Goal: Information Seeking & Learning: Learn about a topic

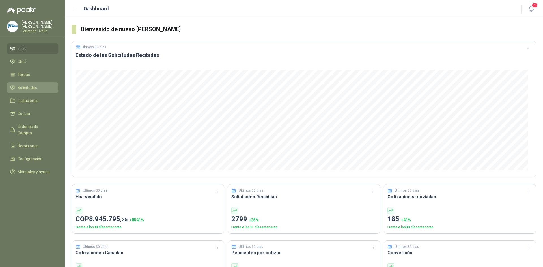
click at [29, 91] on span "Solicitudes" at bounding box center [28, 88] width 20 height 6
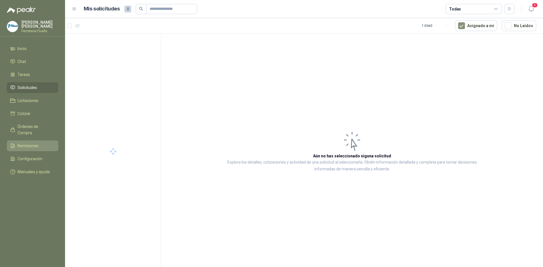
click at [36, 144] on span "Remisiones" at bounding box center [28, 146] width 21 height 6
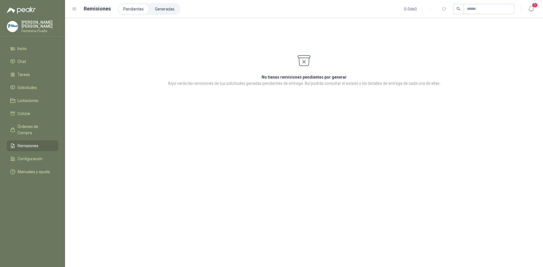
click at [37, 144] on span "Remisiones" at bounding box center [28, 146] width 21 height 6
click at [165, 6] on li "Generadas" at bounding box center [164, 9] width 29 height 10
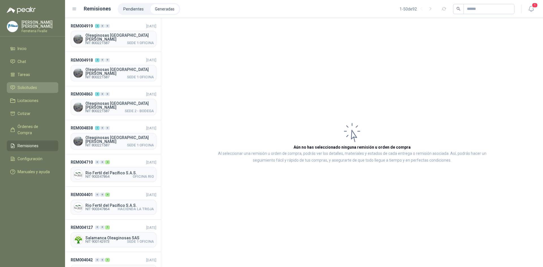
click at [29, 91] on span "Solicitudes" at bounding box center [28, 88] width 20 height 6
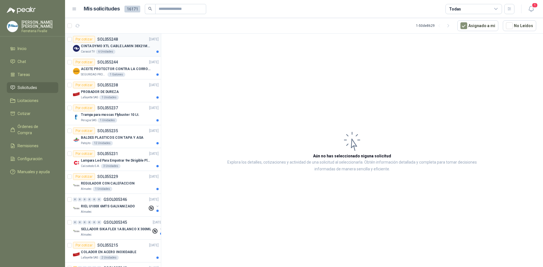
click at [146, 53] on div "Caracol TV 6 Unidades" at bounding box center [120, 51] width 78 height 5
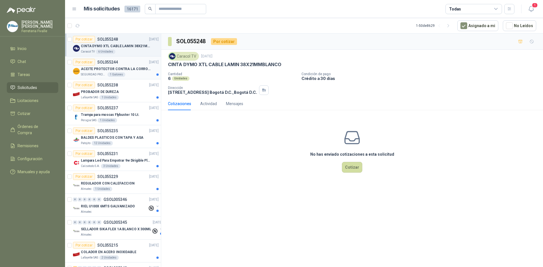
click at [126, 78] on article "Por cotizar SOL055244 [DATE] ACEITE PROTECTOR CONTRA LA CORROSION - PARA LIMPIE…" at bounding box center [113, 68] width 96 height 23
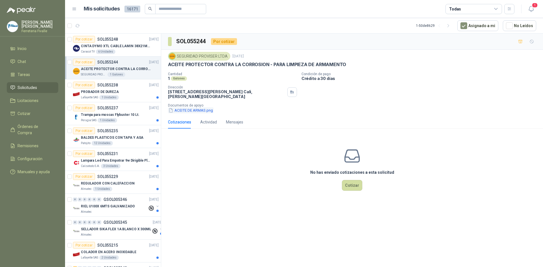
click at [204, 110] on button "ACEITE DE ARMAS.png" at bounding box center [191, 110] width 46 height 6
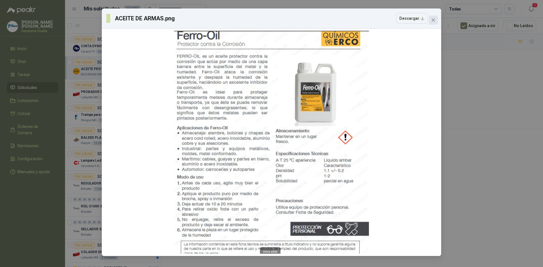
click at [434, 20] on icon "close" at bounding box center [433, 20] width 5 height 5
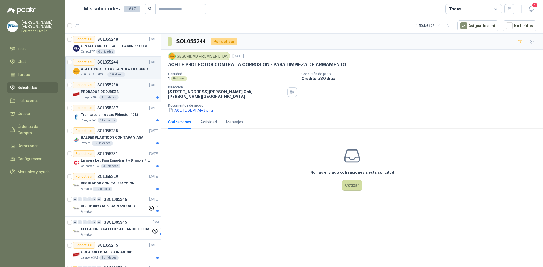
click at [133, 84] on div "Por cotizar SOL055238 [DATE]" at bounding box center [116, 85] width 86 height 7
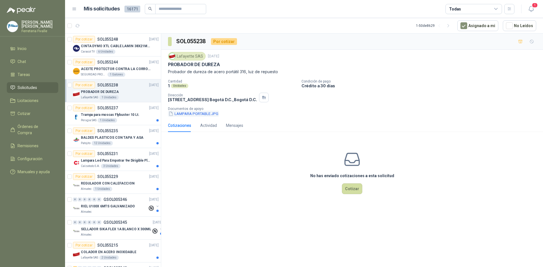
click at [191, 111] on button "LAMPARA PORTABLE.JPG" at bounding box center [193, 114] width 51 height 6
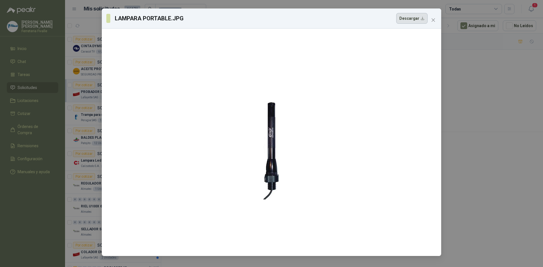
click at [427, 20] on button "Descargar" at bounding box center [411, 18] width 31 height 11
click at [435, 18] on icon "close" at bounding box center [433, 20] width 5 height 5
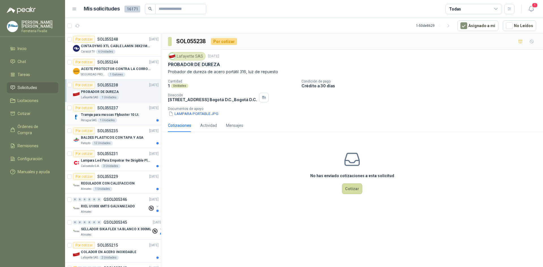
click at [118, 116] on p "Trampa para moscas Flybuster 10 Lt." at bounding box center [110, 114] width 59 height 5
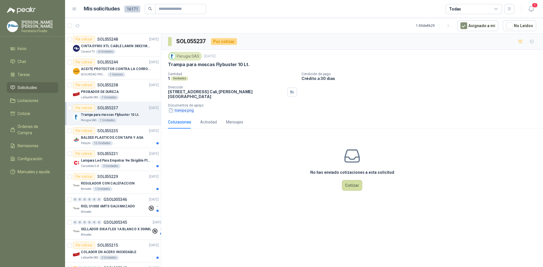
click at [190, 107] on button "trampa.png" at bounding box center [181, 110] width 26 height 6
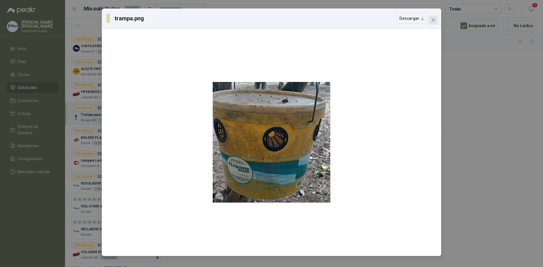
click at [436, 21] on span "Close" at bounding box center [433, 20] width 9 height 5
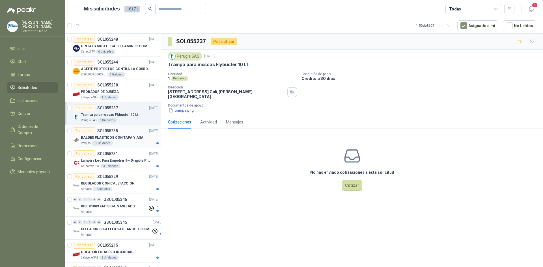
click at [136, 134] on div "BALDES PLASTICOS CON TAPA Y ASA" at bounding box center [120, 137] width 78 height 7
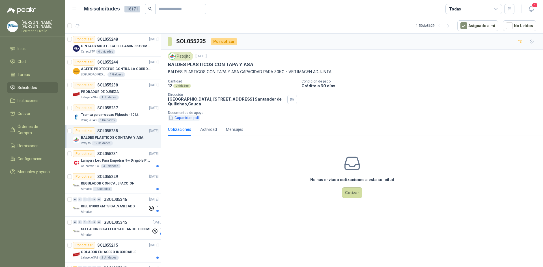
click at [196, 117] on button "Capacidad.pdf" at bounding box center [184, 118] width 32 height 6
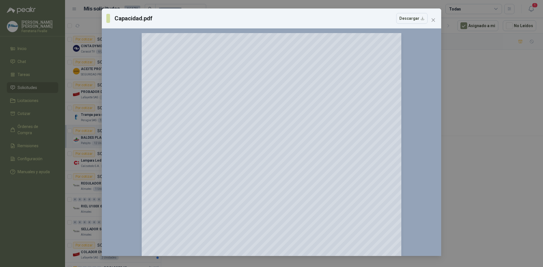
click at [431, 25] on div "Capacidad.pdf Descargar" at bounding box center [271, 18] width 339 height 20
click at [432, 21] on icon "close" at bounding box center [433, 20] width 5 height 5
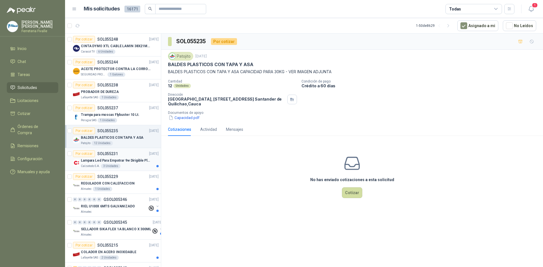
click at [136, 159] on p "Lampara Led Para Empotrar 9w Dirigible Plafon 11cm" at bounding box center [116, 160] width 70 height 5
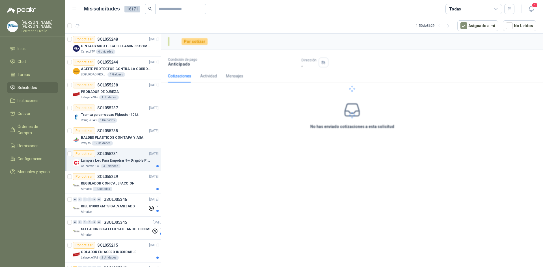
click at [136, 159] on p "Lampara Led Para Empotrar 9w Dirigible Plafon 11cm" at bounding box center [116, 160] width 70 height 5
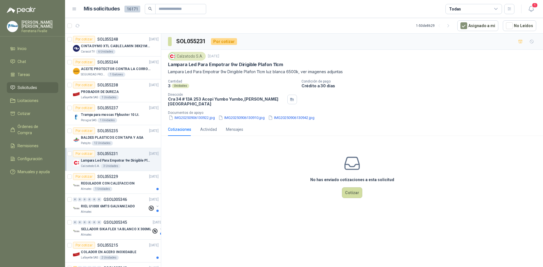
click at [136, 158] on p "Lampara Led Para Empotrar 9w Dirigible Plafon 11cm" at bounding box center [116, 160] width 70 height 5
drag, startPoint x: 197, startPoint y: 228, endPoint x: 168, endPoint y: 77, distance: 153.4
click at [197, 228] on div "SOL055231 Por cotizar Calzatodo [DATE] Lampara Led Para Empotrar 9w Dirigible P…" at bounding box center [352, 151] width 382 height 235
